Goal: Task Accomplishment & Management: Use online tool/utility

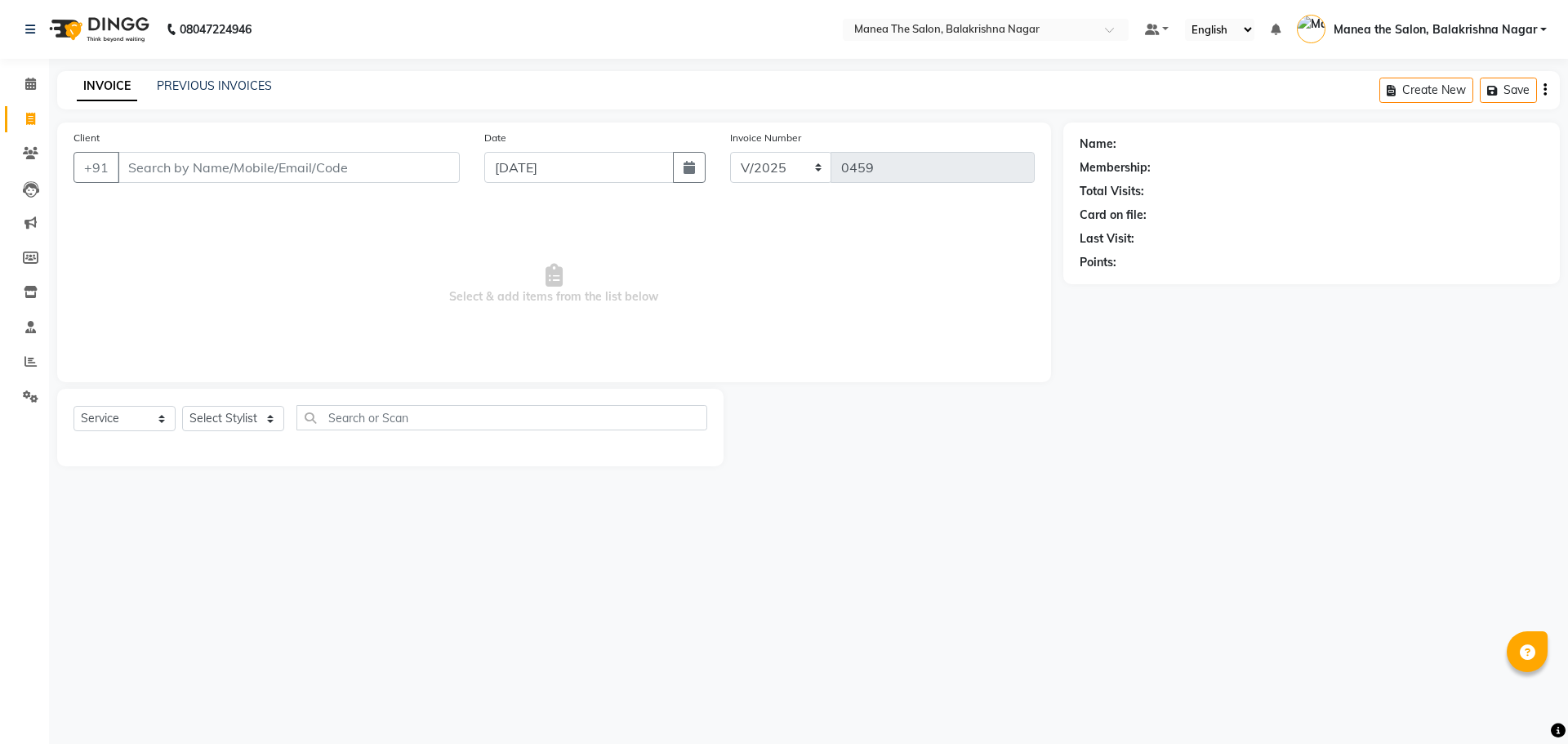
select select "service"
click at [162, 165] on input "Client" at bounding box center [288, 167] width 342 height 31
click at [162, 164] on input "Client" at bounding box center [288, 167] width 342 height 31
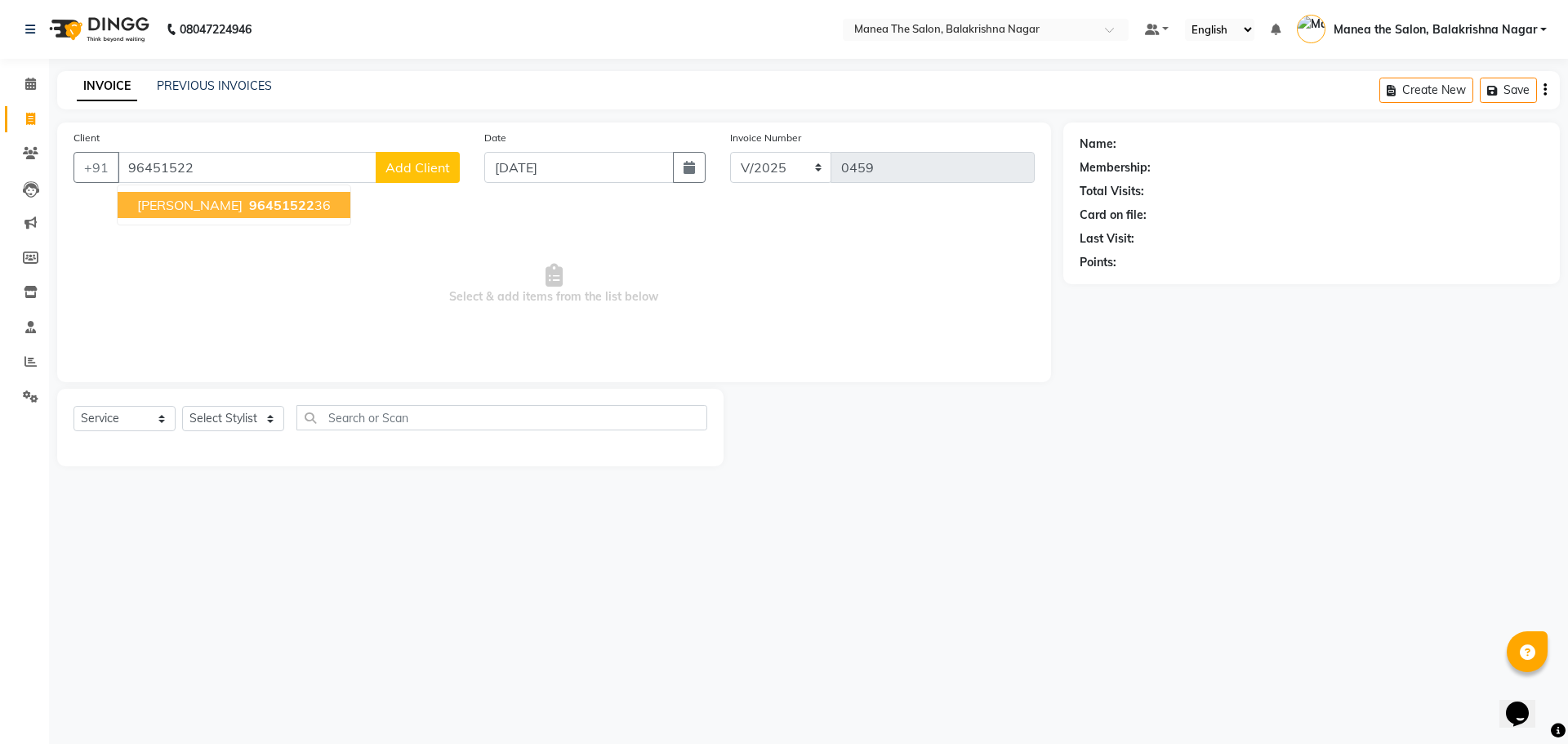
click at [249, 202] on span "96451522" at bounding box center [282, 205] width 65 height 16
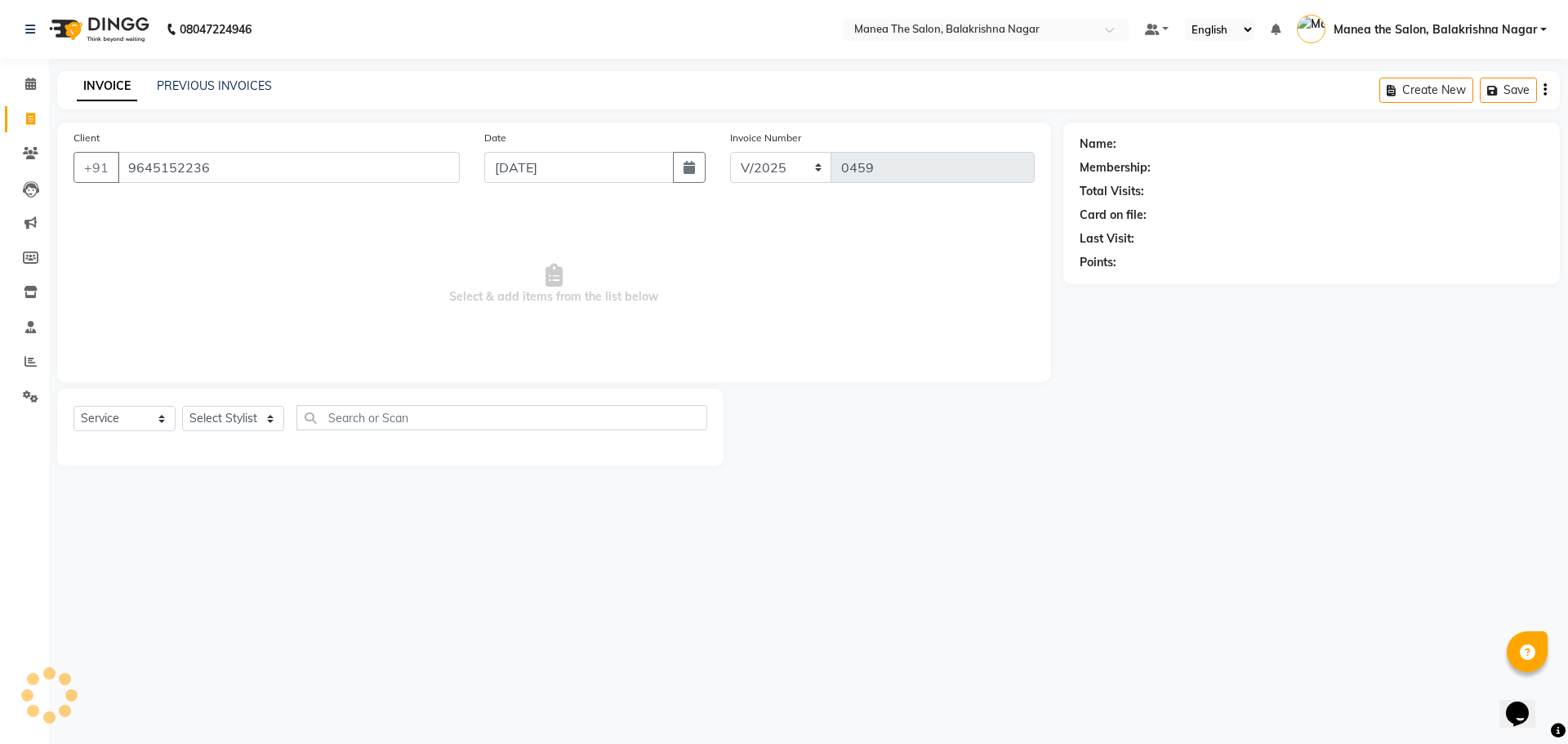
type input "9645152236"
select select "1: Object"
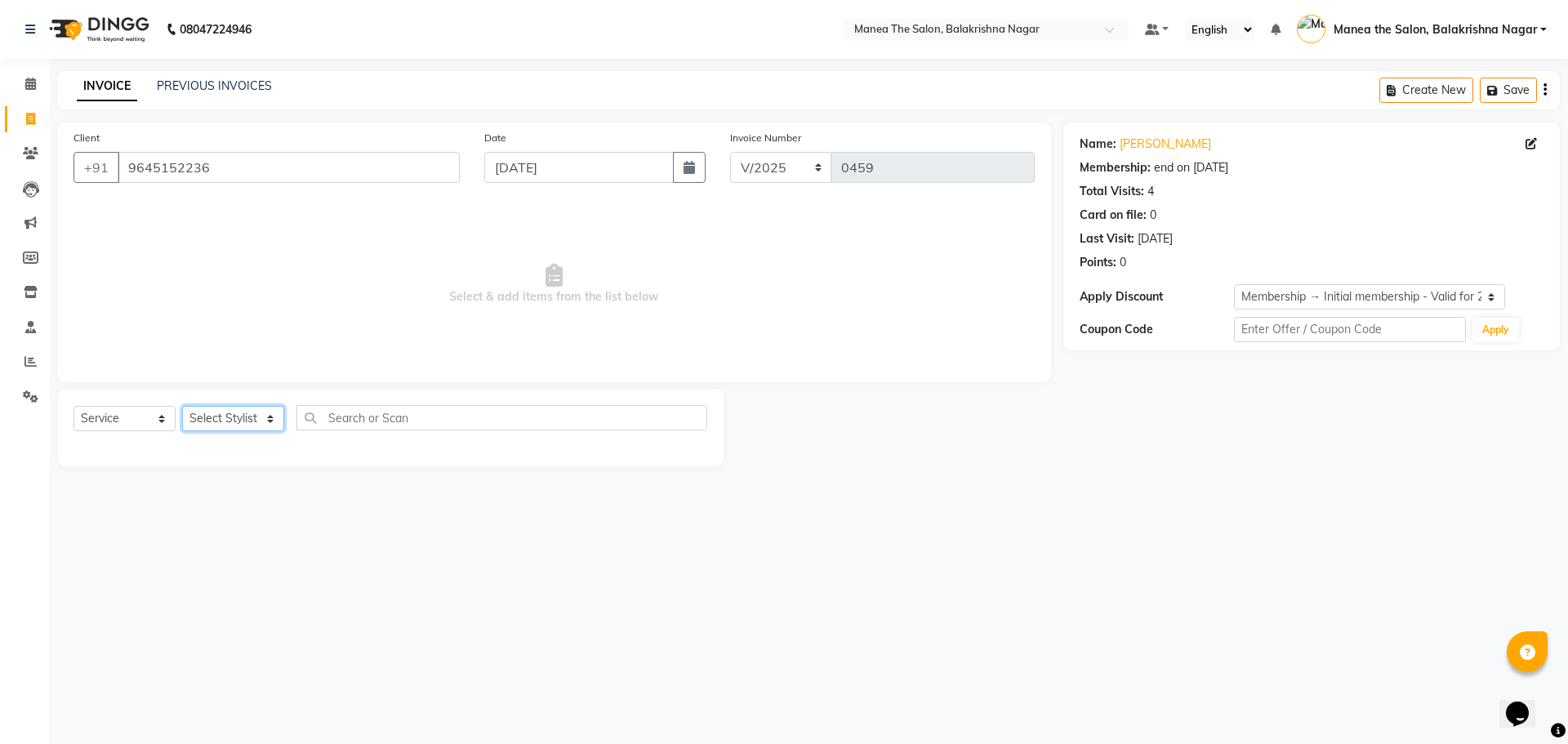
click at [264, 415] on select "Select Stylist [PERSON_NAME] [PERSON_NAME] [PERSON_NAME]" at bounding box center [232, 418] width 102 height 25
select select "77555"
click at [182, 406] on select "Select Stylist [PERSON_NAME] [PERSON_NAME] [PERSON_NAME]" at bounding box center [232, 418] width 102 height 25
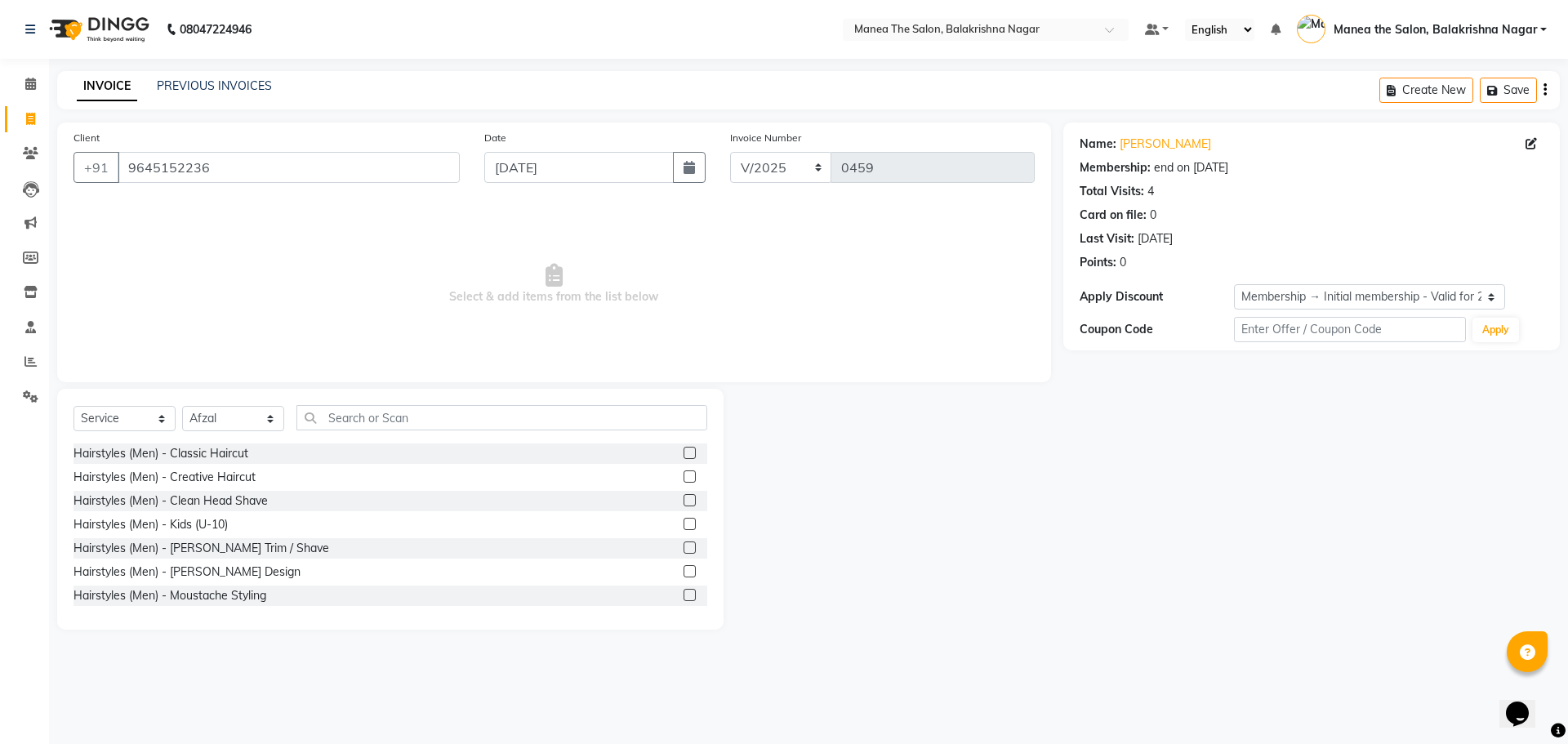
click at [684, 470] on label at bounding box center [690, 476] width 12 height 12
click at [684, 472] on input "checkbox" at bounding box center [689, 477] width 10 height 10
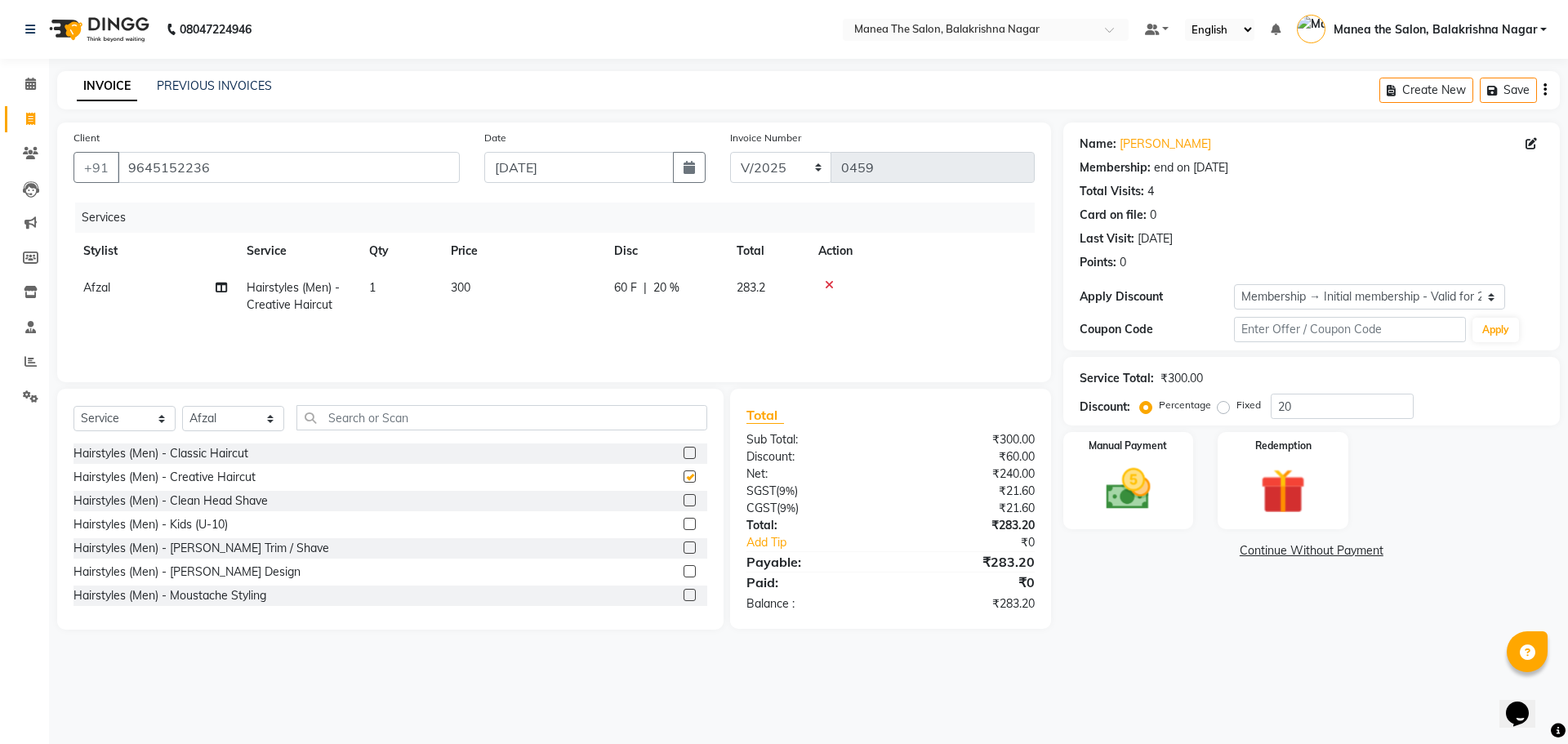
checkbox input "false"
click at [684, 542] on label at bounding box center [690, 548] width 12 height 12
click at [684, 543] on input "checkbox" at bounding box center [689, 549] width 10 height 10
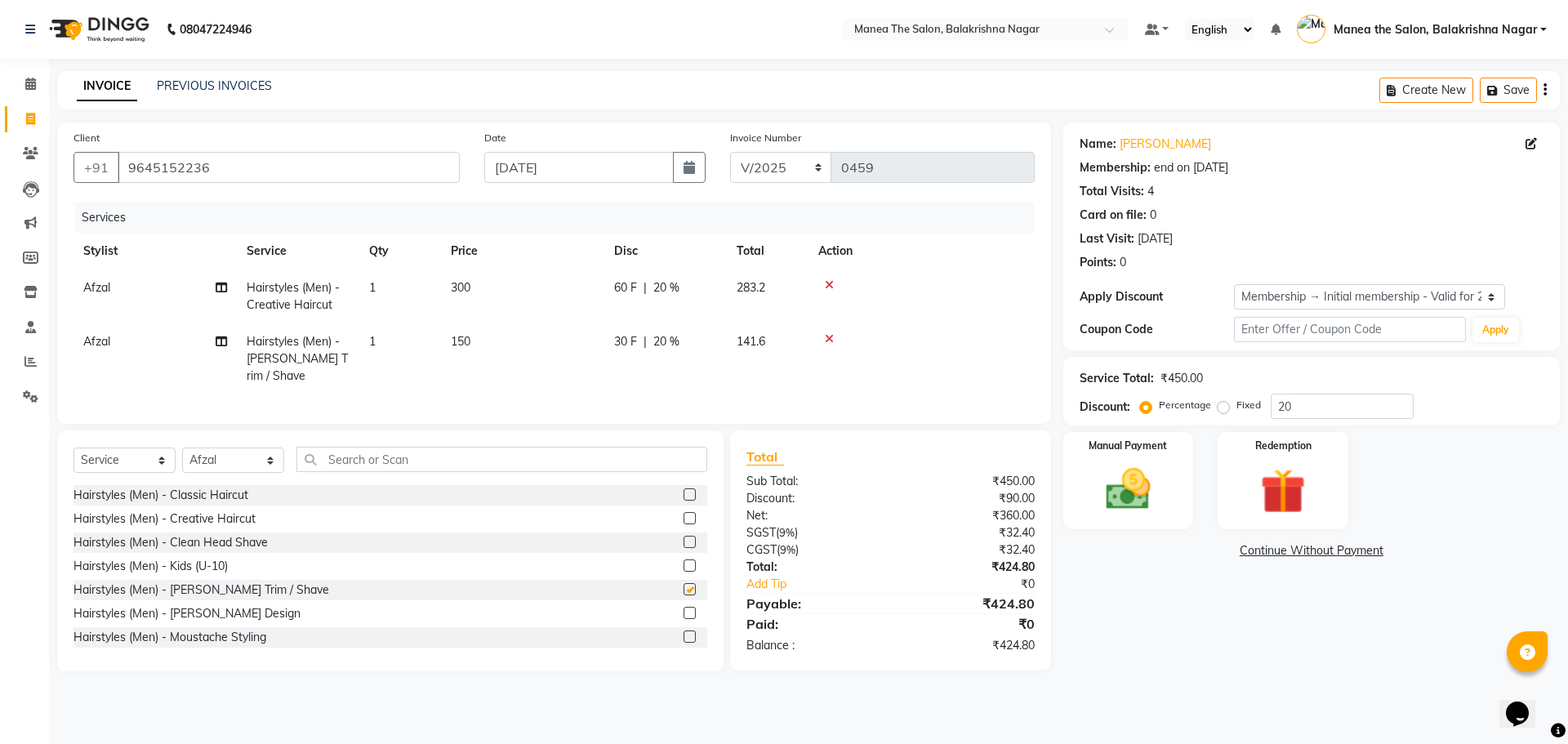
checkbox input "false"
click at [478, 284] on td "300" at bounding box center [523, 296] width 164 height 54
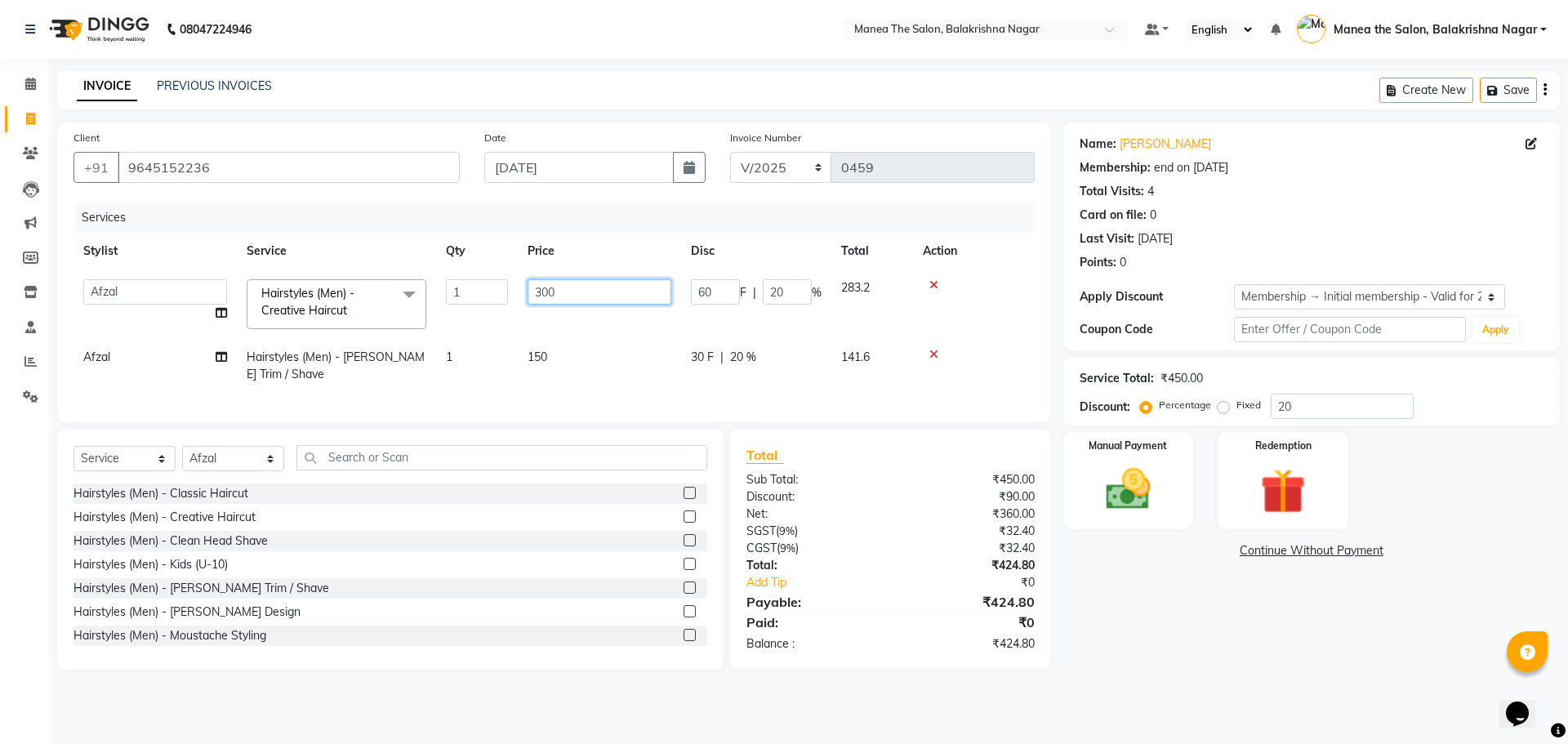
click at [625, 282] on input "300" at bounding box center [599, 291] width 144 height 25
type input "3"
type input "400"
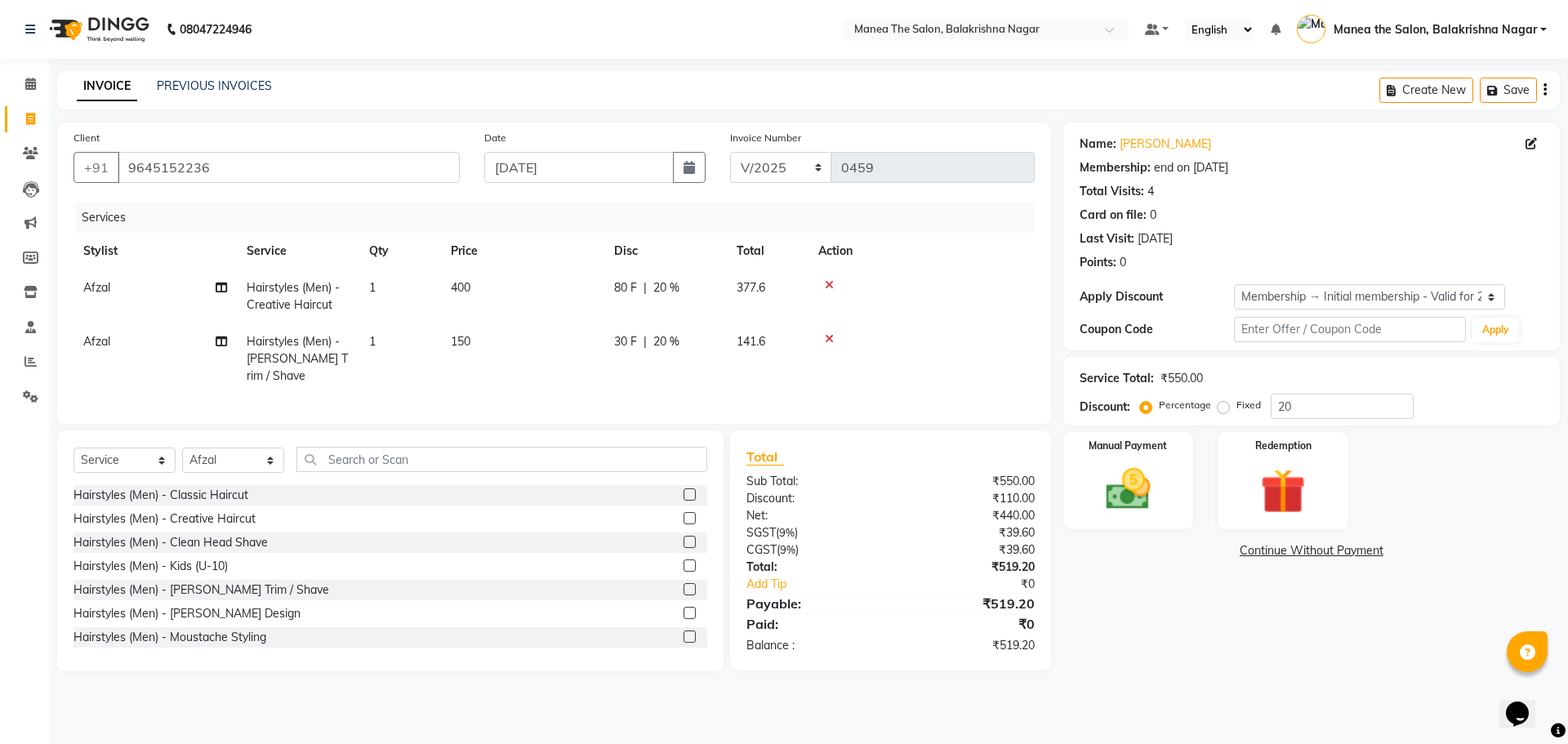
click at [549, 347] on td "150" at bounding box center [523, 359] width 164 height 71
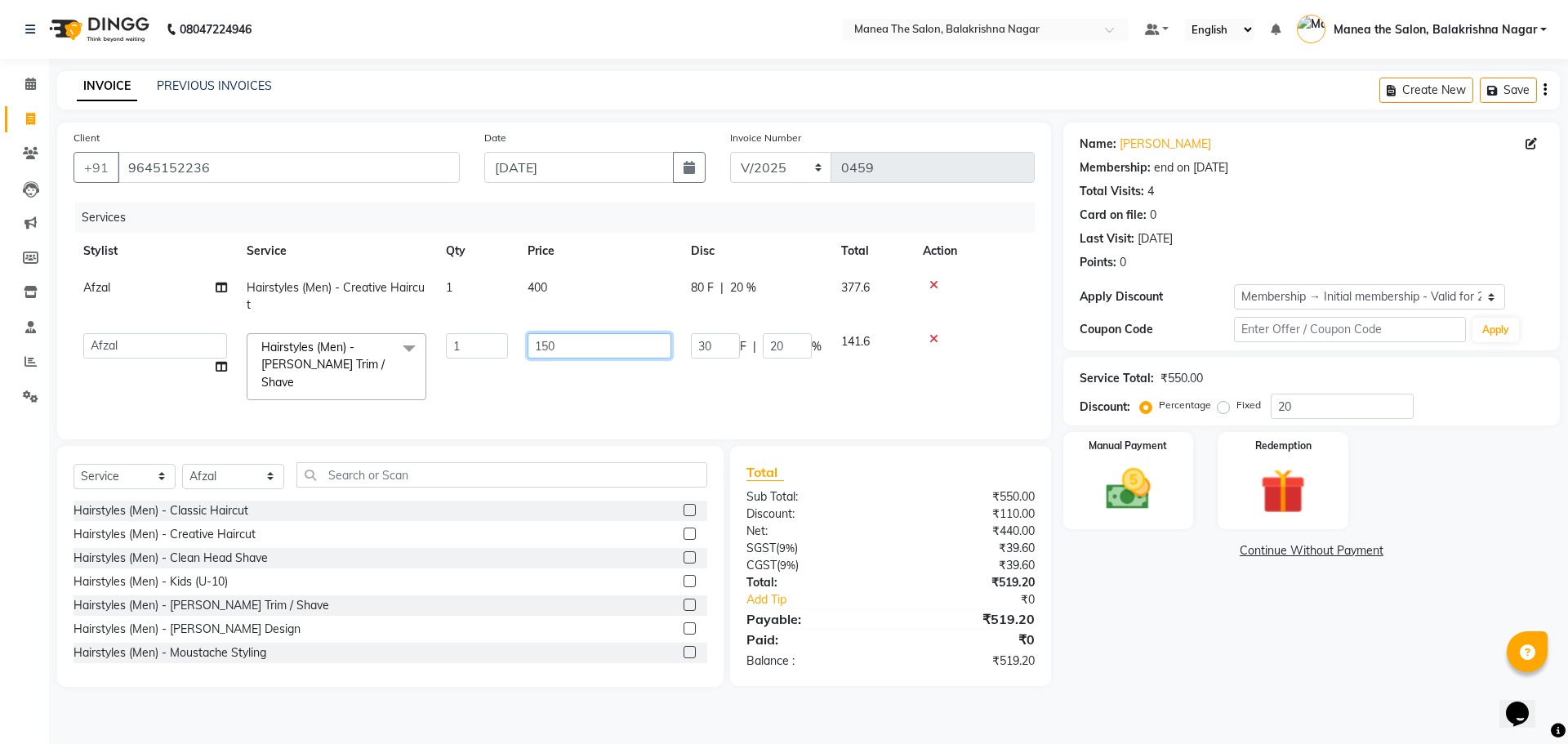
click at [564, 339] on input "150" at bounding box center [599, 345] width 144 height 25
type input "1"
type input "180"
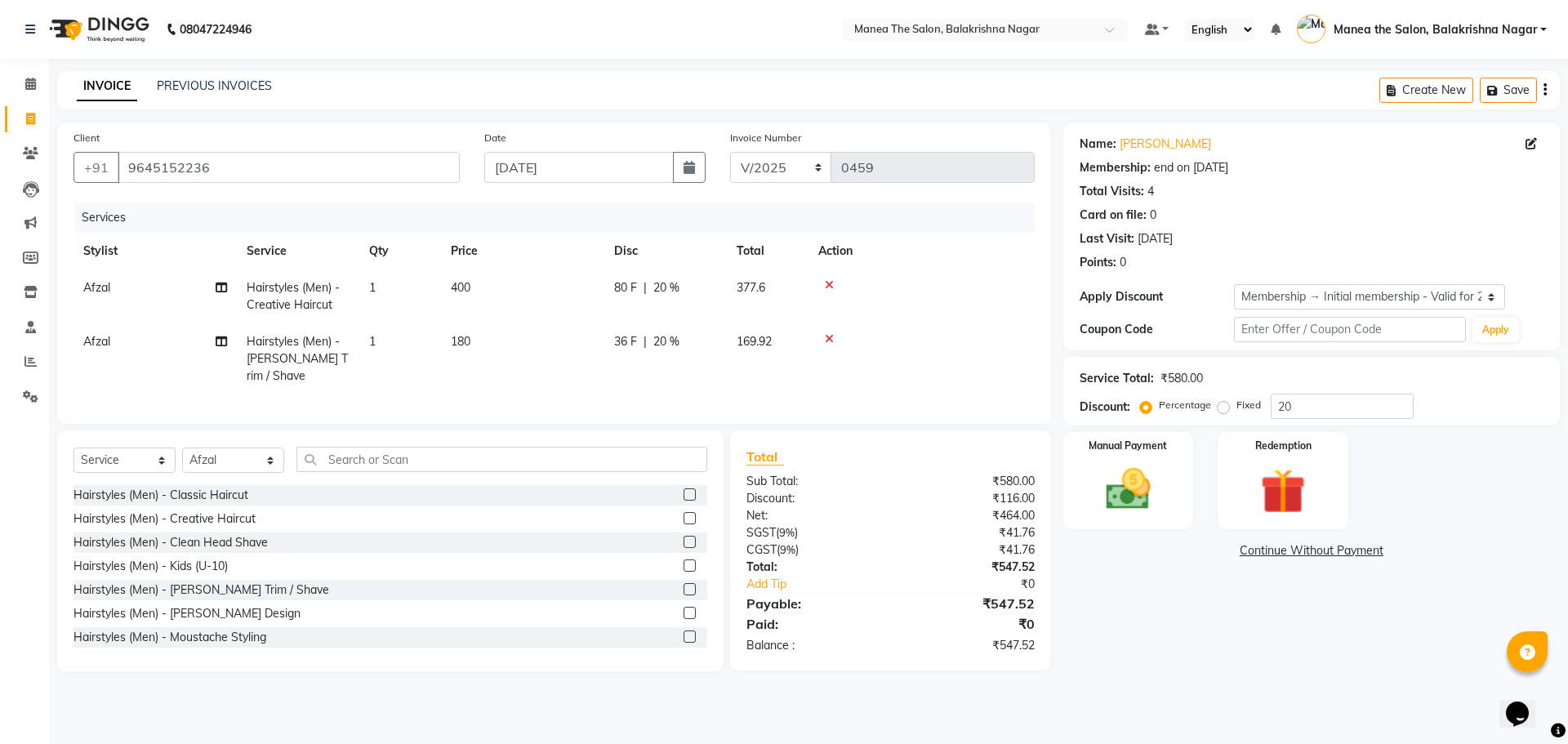
click at [1160, 690] on main "INVOICE PREVIOUS INVOICES Create New Save Client [PHONE_NUMBER] Date [DATE] Inv…" at bounding box center [809, 383] width 1519 height 624
click at [1320, 403] on input "20" at bounding box center [1342, 406] width 143 height 25
type input "2"
type input "40"
click at [1153, 580] on div "Name: [PERSON_NAME] Membership: end on [DATE] Total Visits: 4 Card on file: 0 L…" at bounding box center [1317, 396] width 509 height 549
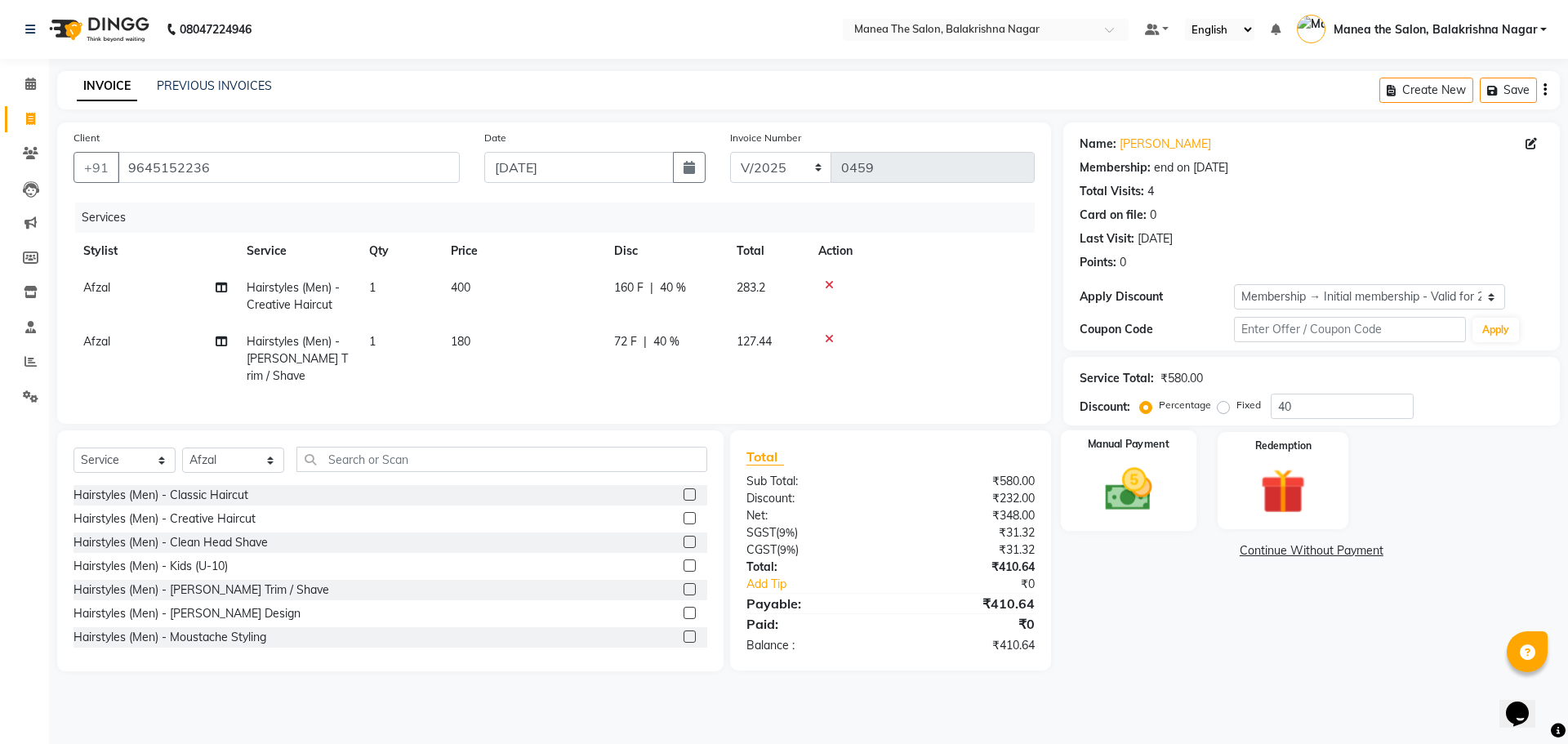
click at [1146, 496] on img at bounding box center [1128, 489] width 76 height 54
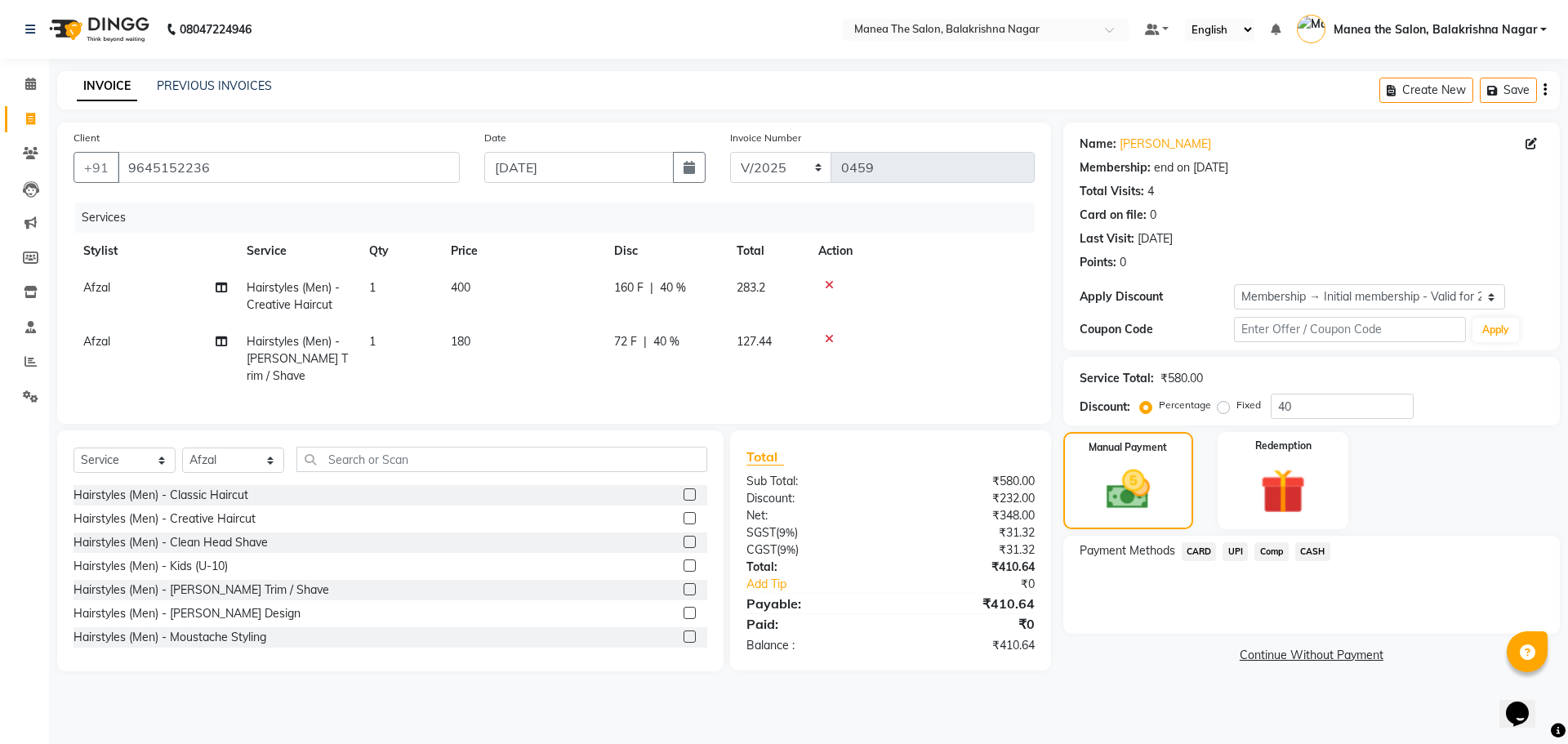
click at [483, 279] on td "400" at bounding box center [523, 296] width 164 height 54
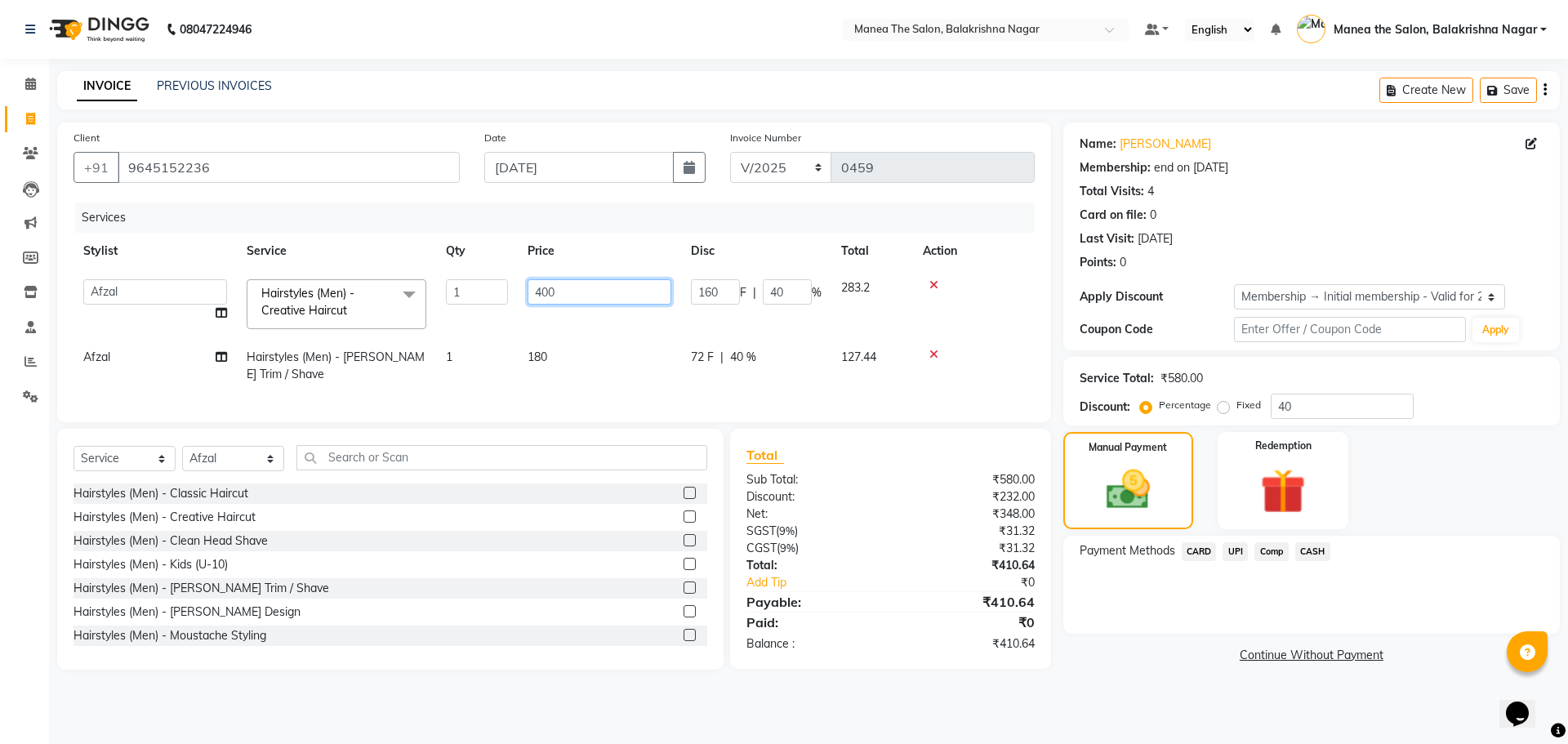
click at [557, 291] on input "400" at bounding box center [599, 291] width 144 height 25
type input "4"
type input "350"
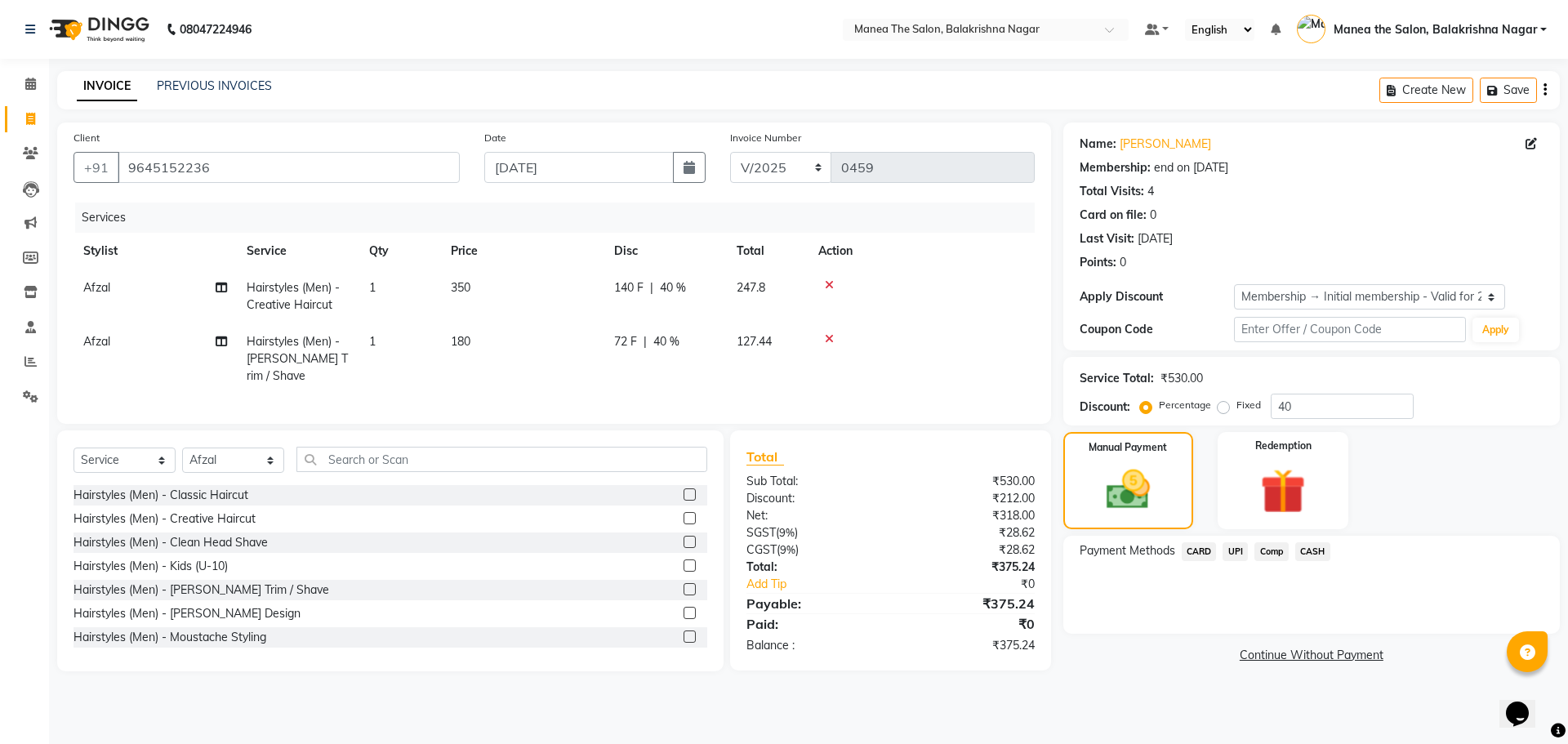
click at [1255, 709] on div "08047224946 Select Location × Manea The Salon, Balakrishna Nagar Default Panel …" at bounding box center [784, 372] width 1568 height 744
click at [1237, 549] on span "UPI" at bounding box center [1235, 552] width 25 height 19
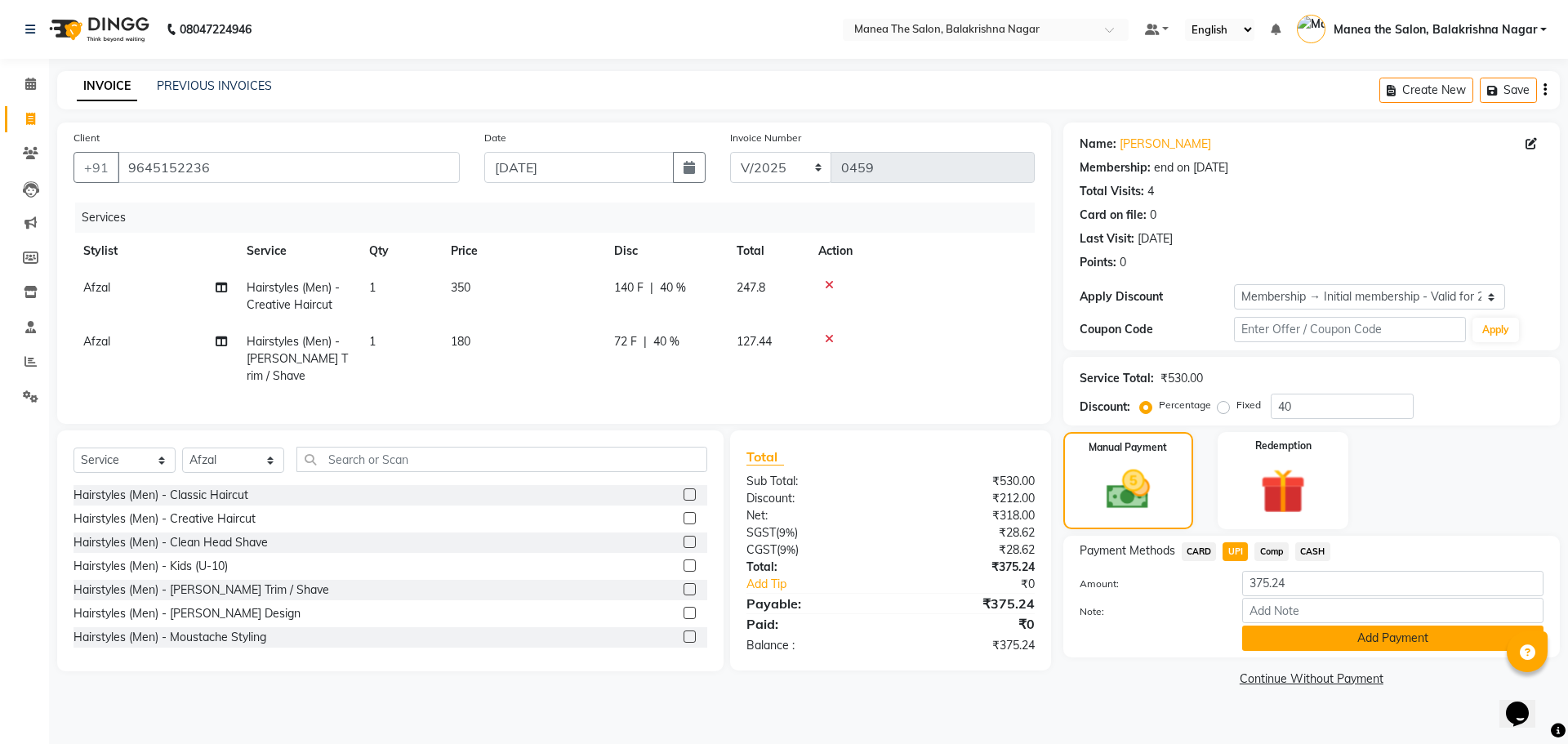
click at [1292, 636] on button "Add Payment" at bounding box center [1392, 637] width 301 height 25
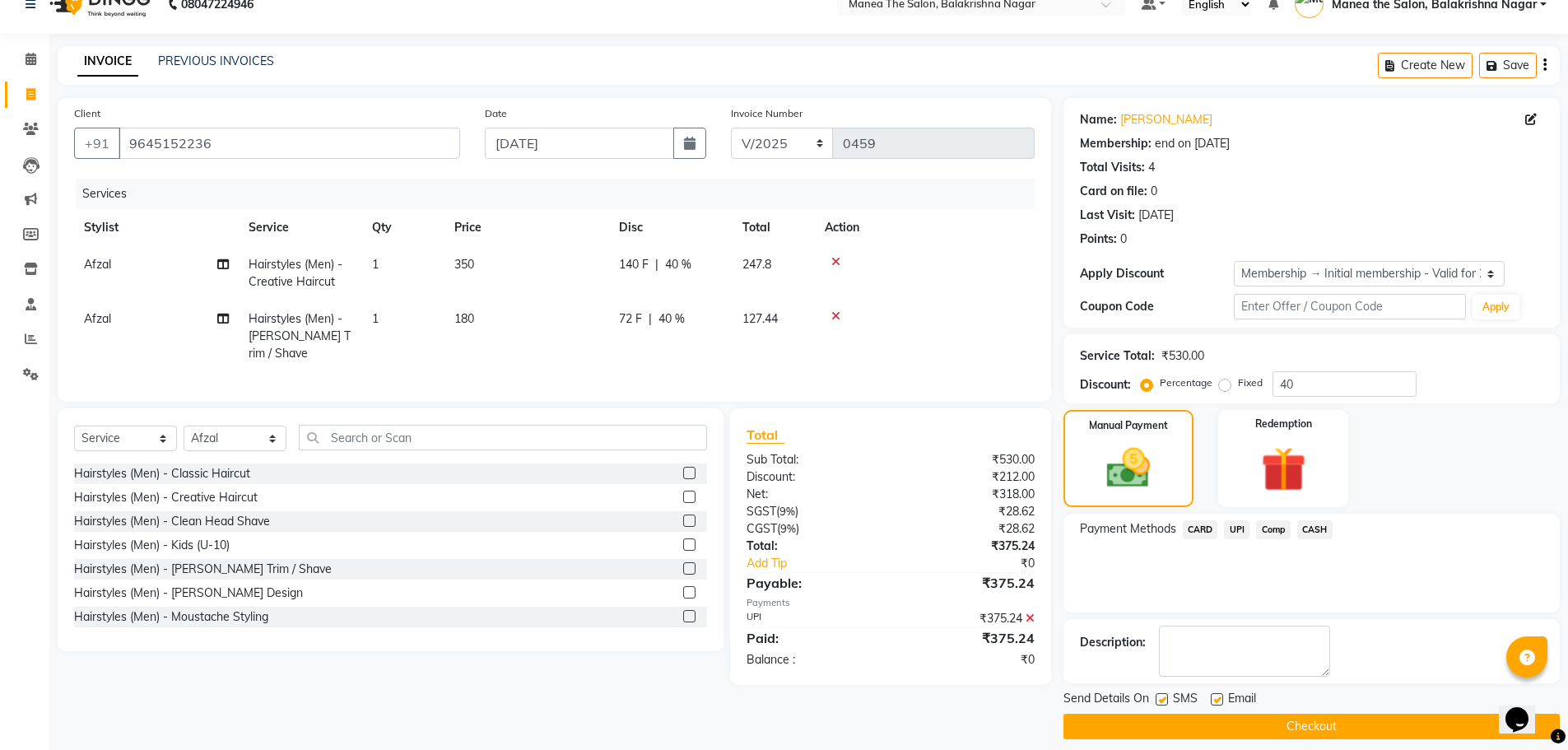
scroll to position [40, 0]
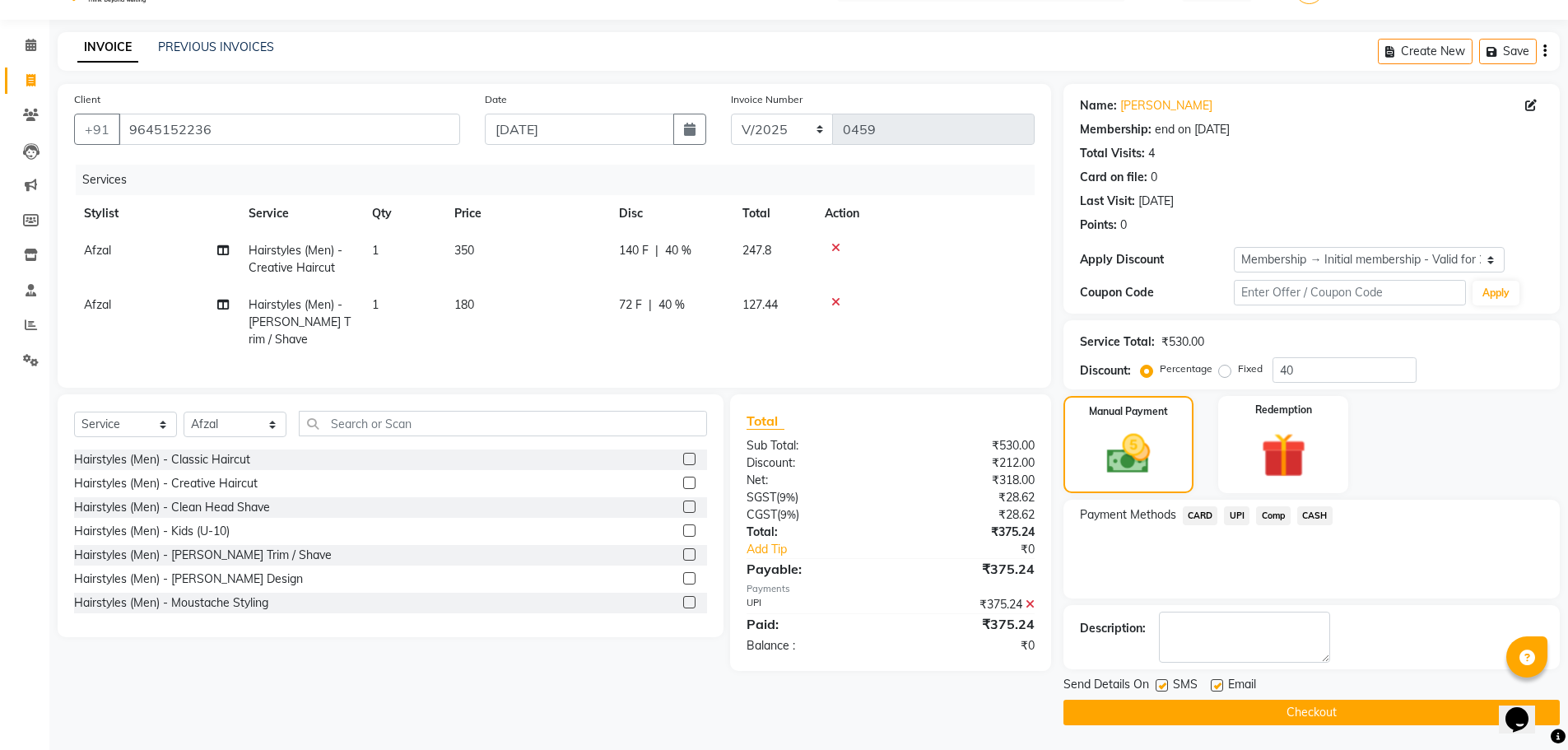
click at [1266, 706] on button "Checkout" at bounding box center [1311, 712] width 496 height 25
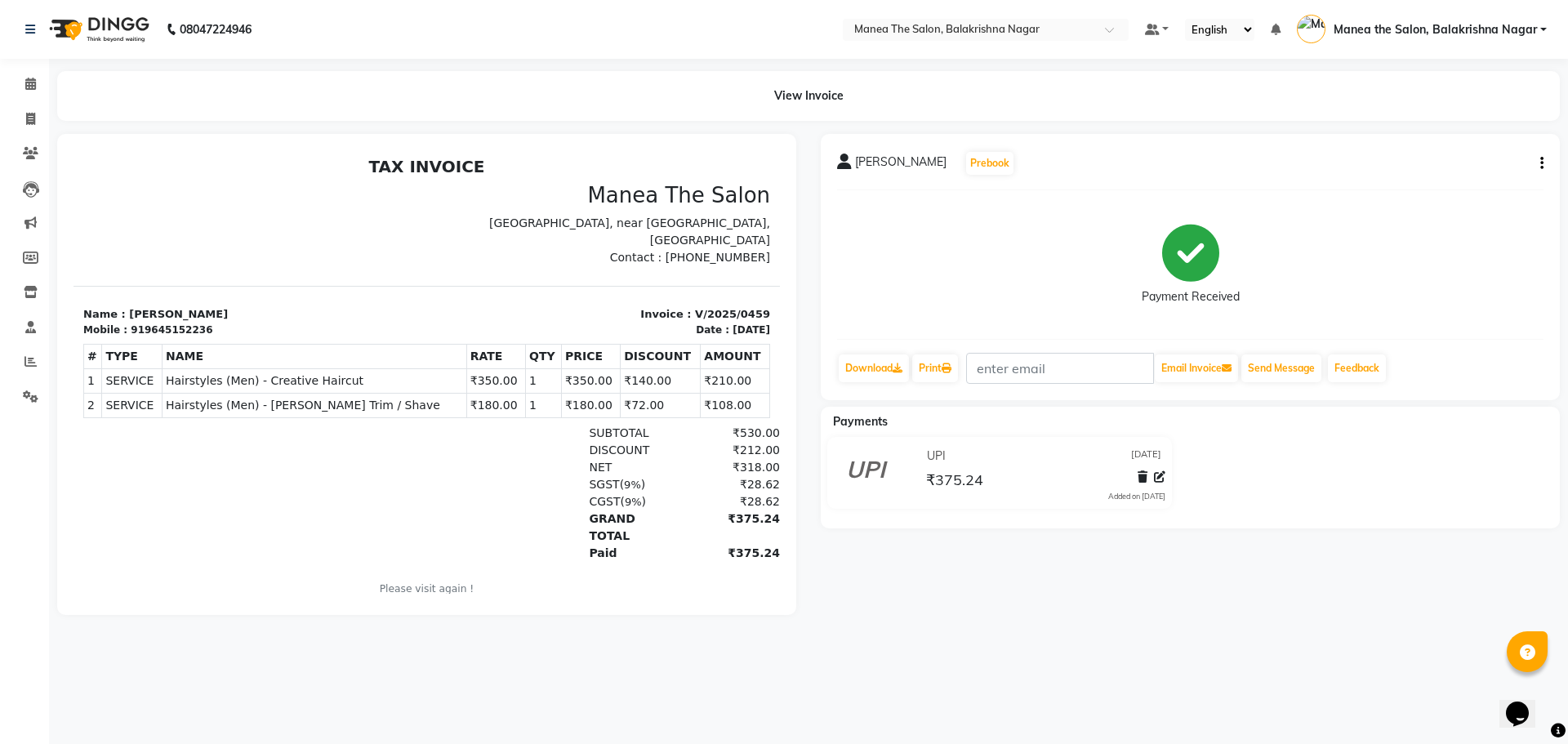
click at [1179, 683] on div "08047224946 Select Location × Manea The Salon, Balakrishna Nagar Default Panel …" at bounding box center [784, 372] width 1568 height 744
click at [34, 116] on icon at bounding box center [30, 119] width 9 height 12
select select "service"
